Goal: Transaction & Acquisition: Subscribe to service/newsletter

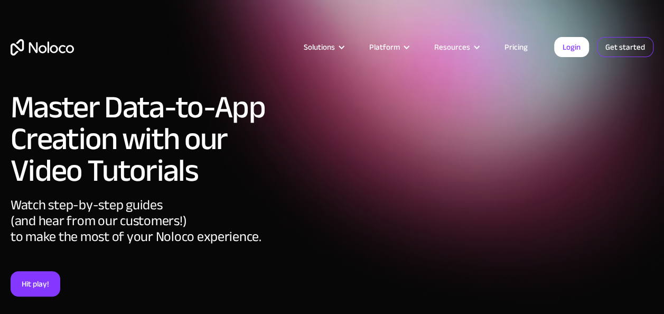
click at [634, 43] on link "Get started" at bounding box center [625, 47] width 57 height 20
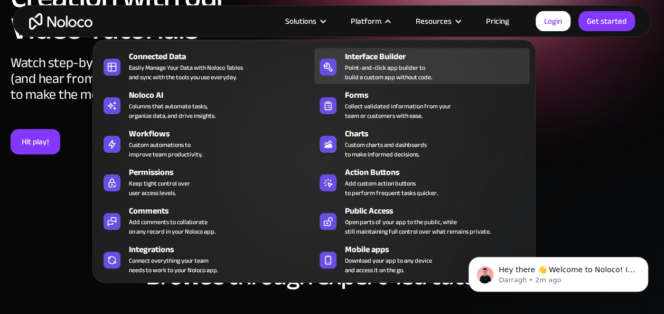
scroll to position [142, 0]
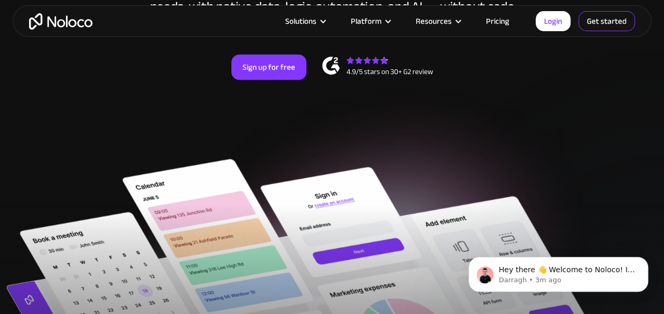
scroll to position [238, 0]
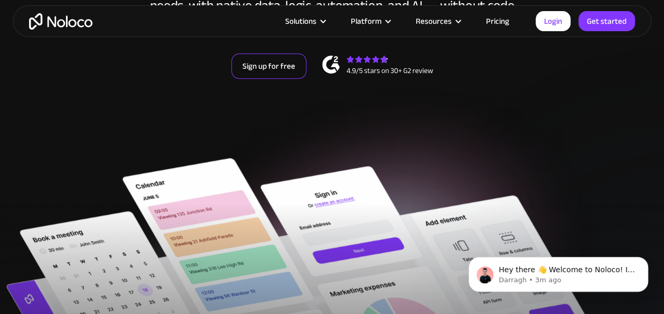
click at [270, 65] on link "Sign up for free" at bounding box center [268, 65] width 75 height 25
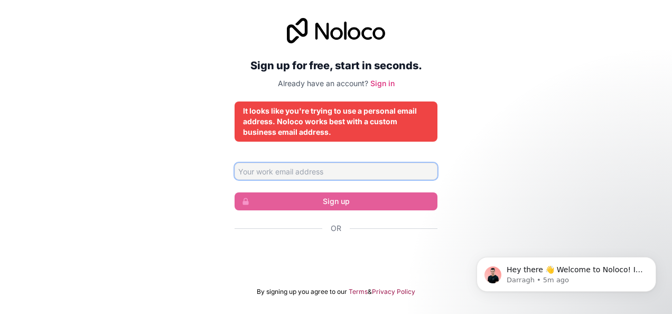
click at [288, 171] on input "Email address" at bounding box center [335, 171] width 203 height 17
type input "babaloomauryaiti@gmail.com"
